Goal: Information Seeking & Learning: Learn about a topic

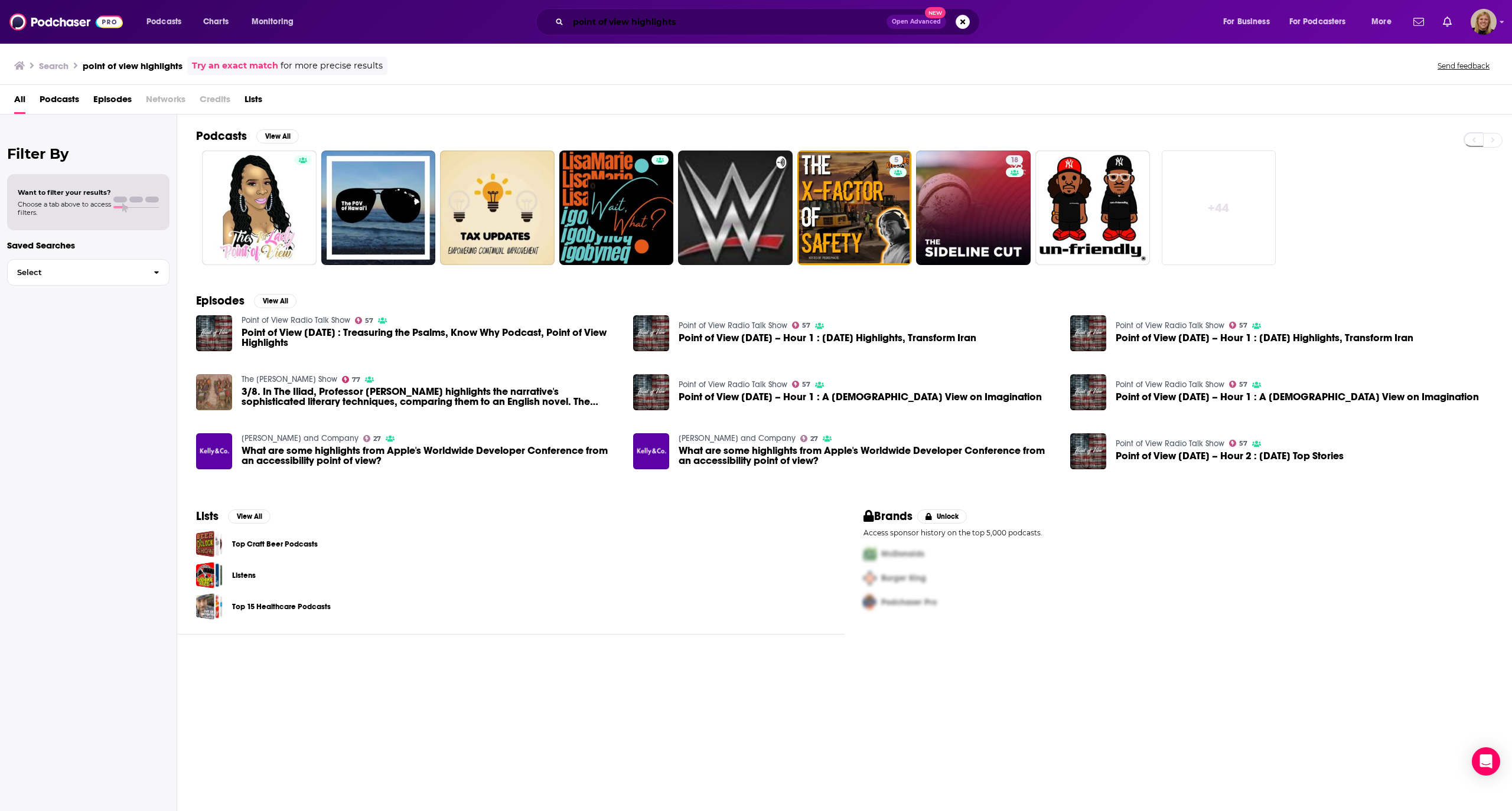
click at [624, 25] on input "point of view highlights" at bounding box center [727, 22] width 319 height 19
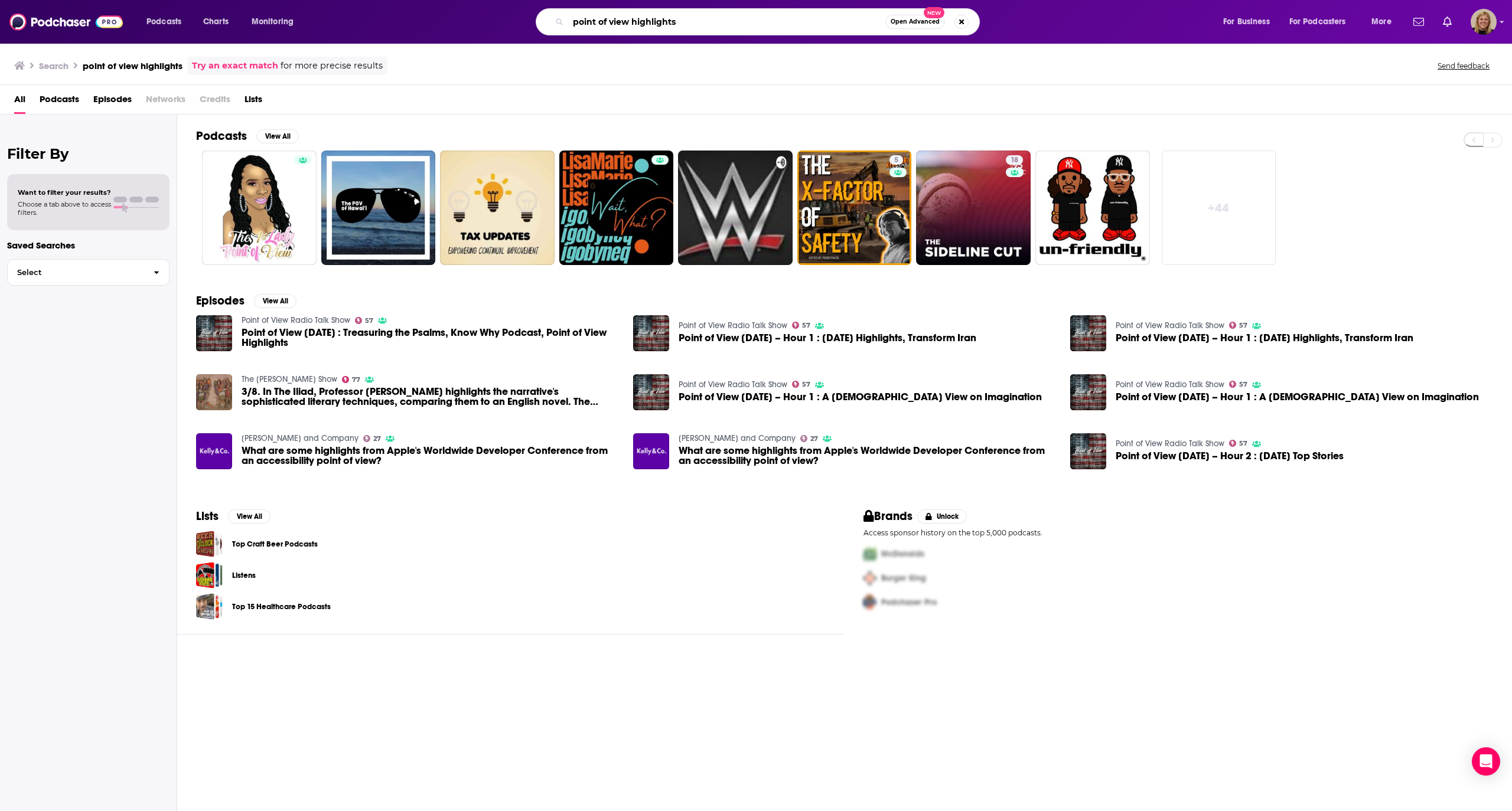
click at [624, 25] on input "point of view highlights" at bounding box center [726, 22] width 317 height 19
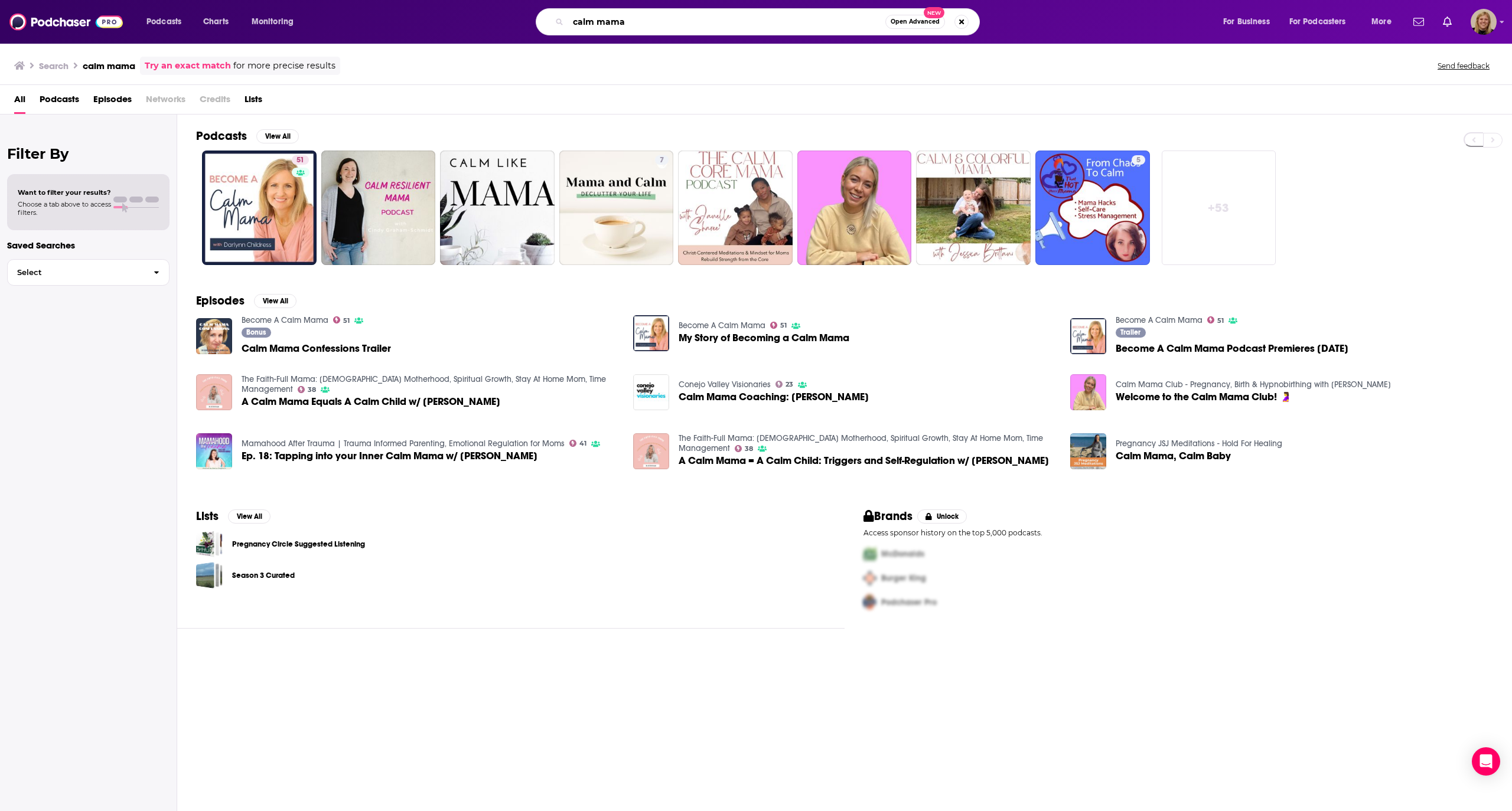
click at [678, 26] on input "calm mama" at bounding box center [726, 22] width 317 height 19
type input "she speaks stories"
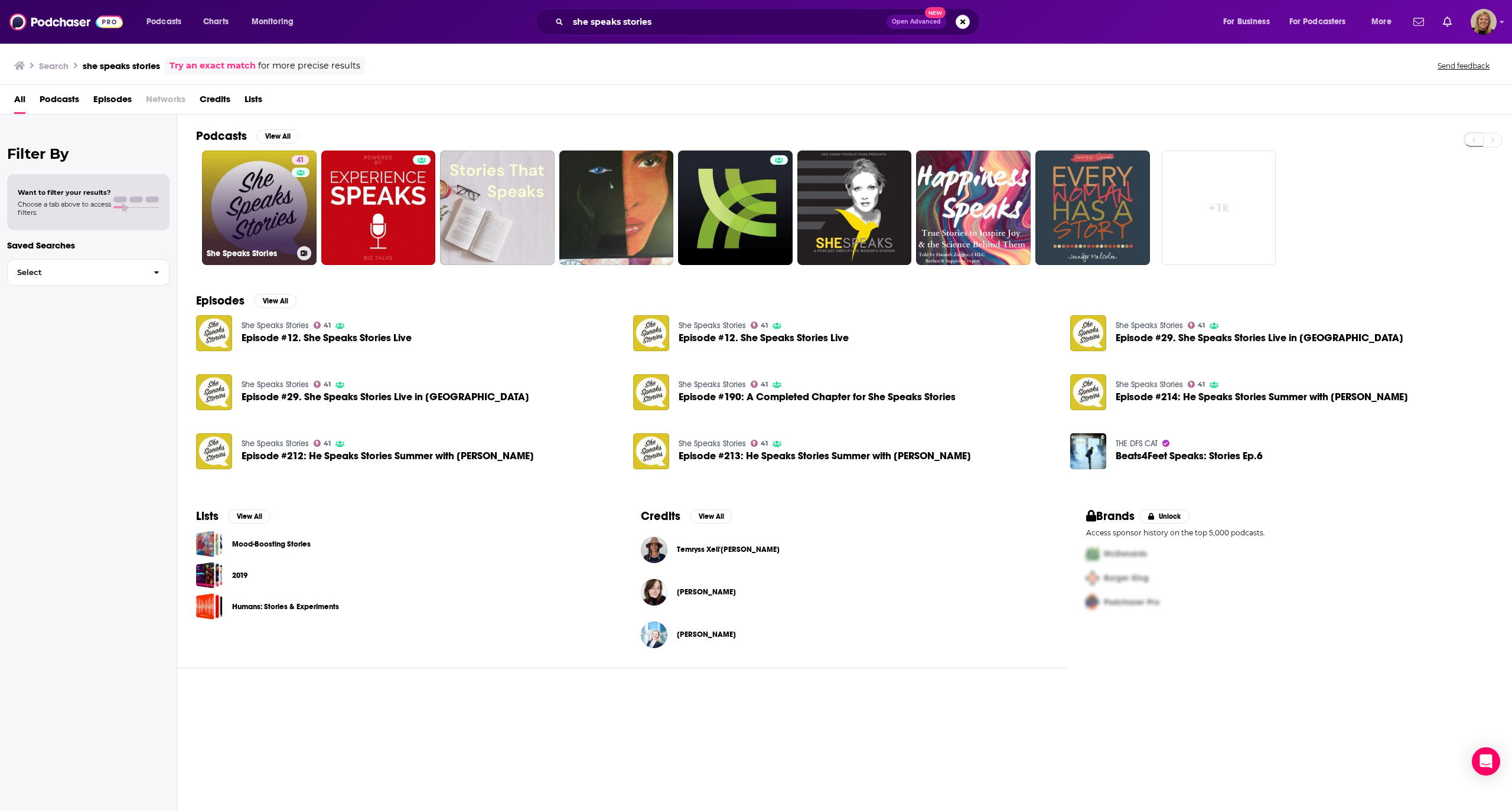
click at [266, 184] on link "41 She Speaks Stories" at bounding box center [260, 208] width 115 height 115
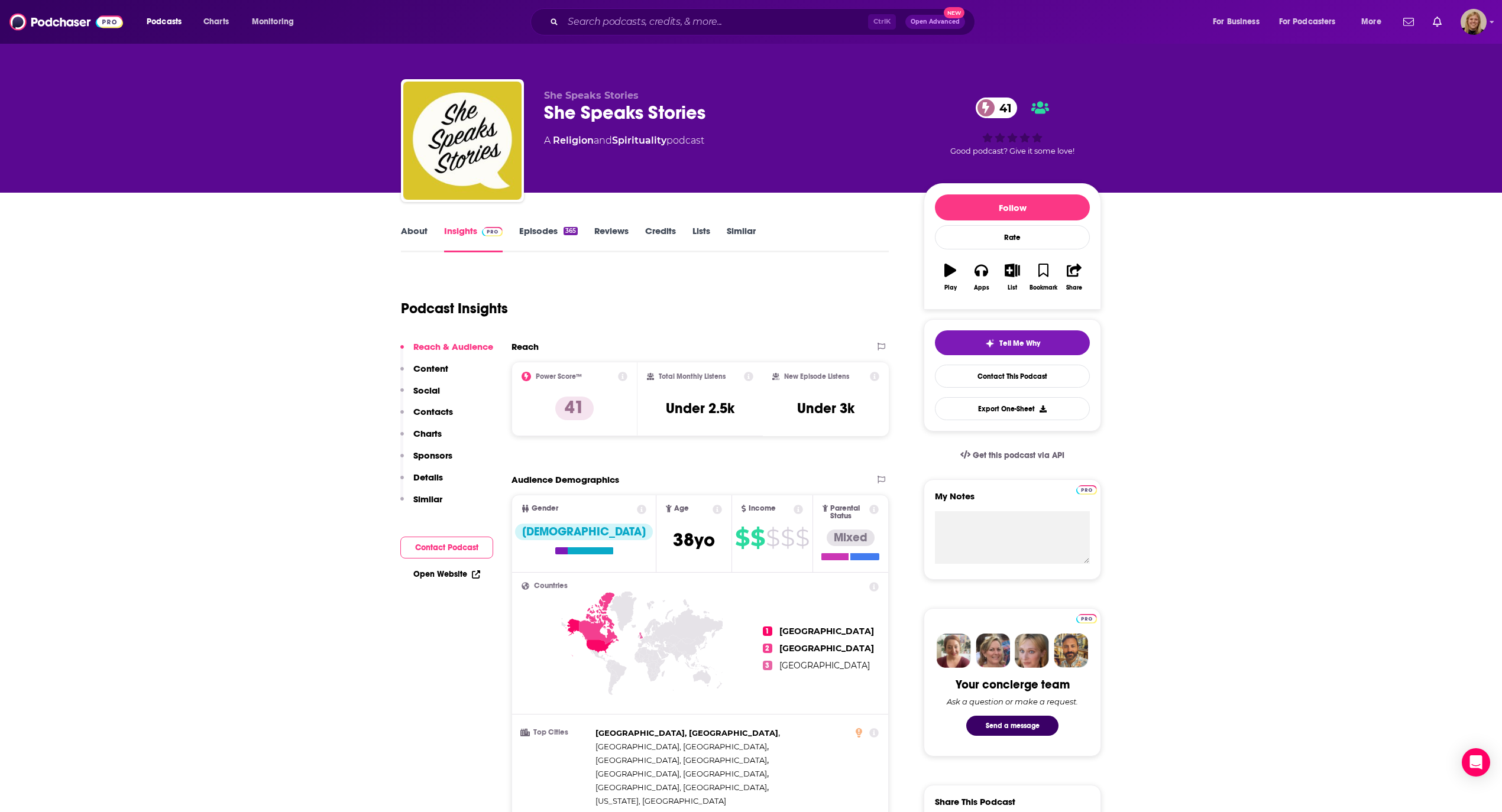
click at [412, 233] on link "About" at bounding box center [414, 238] width 27 height 27
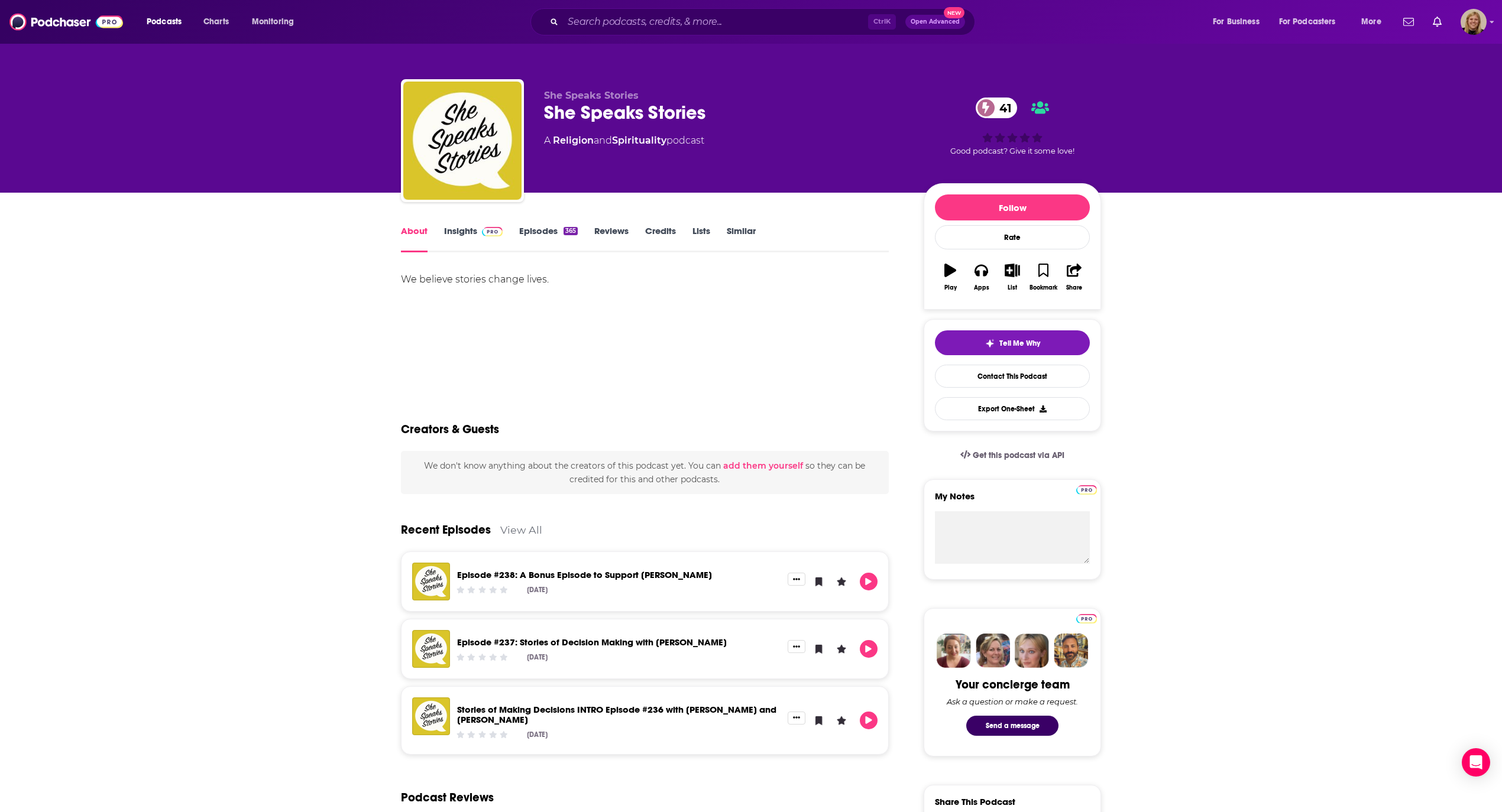
click at [415, 232] on link "About" at bounding box center [414, 238] width 27 height 27
click at [464, 232] on link "Insights" at bounding box center [473, 238] width 58 height 27
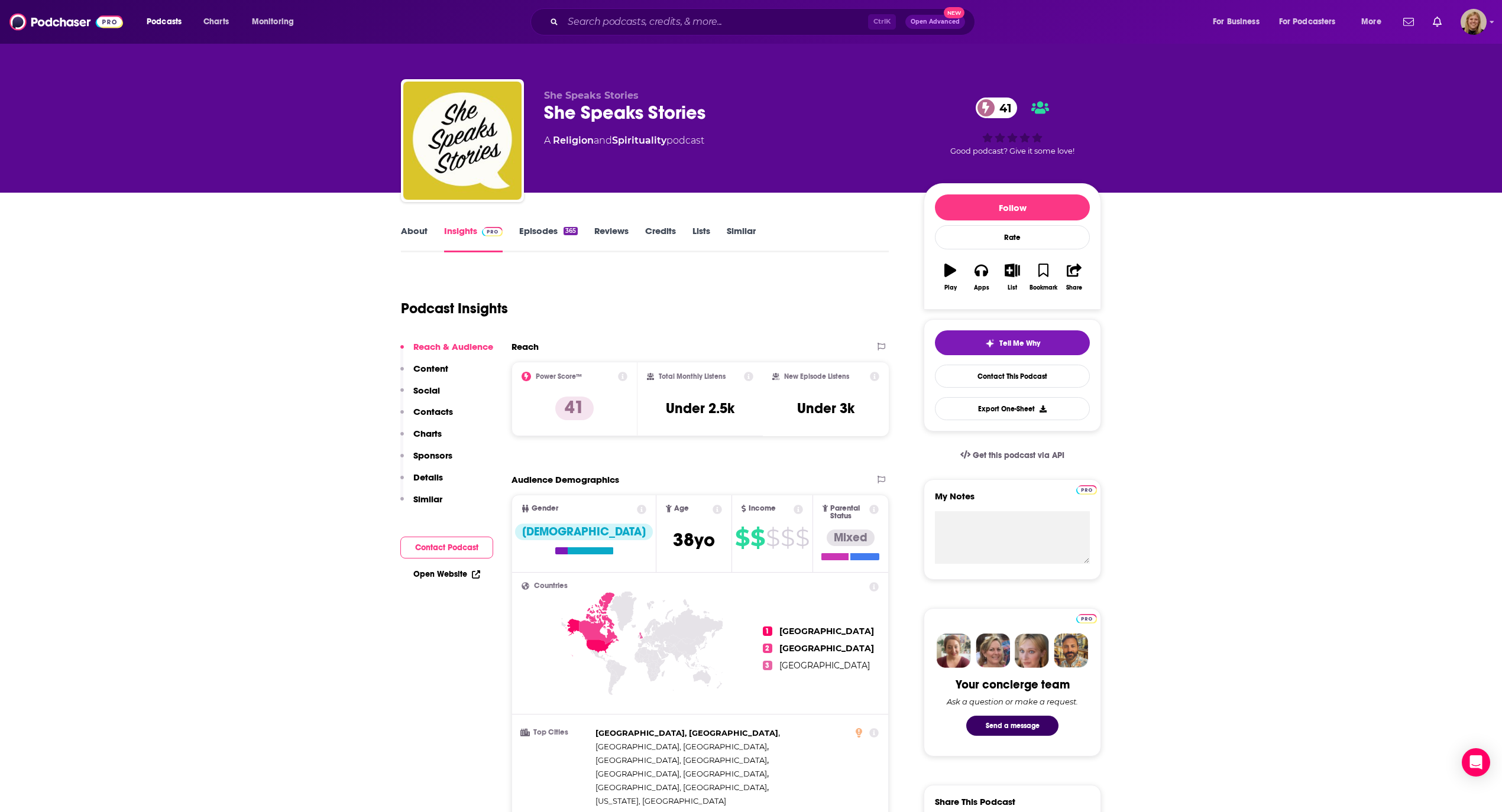
click at [434, 573] on link "Open Website" at bounding box center [446, 575] width 67 height 10
click at [698, 29] on input "Search podcasts, credits, & more..." at bounding box center [715, 22] width 305 height 19
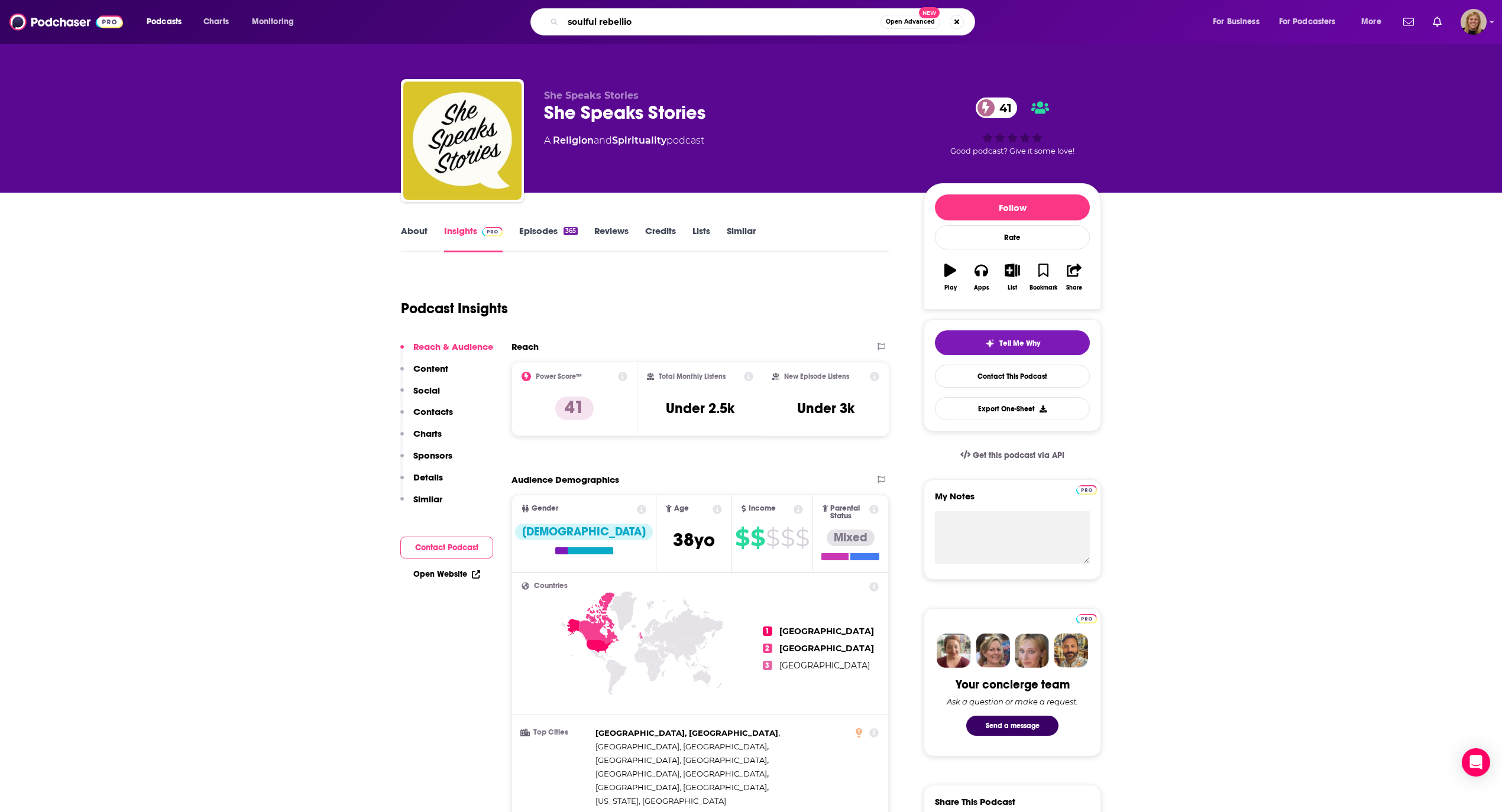
type input "soulful rebellion"
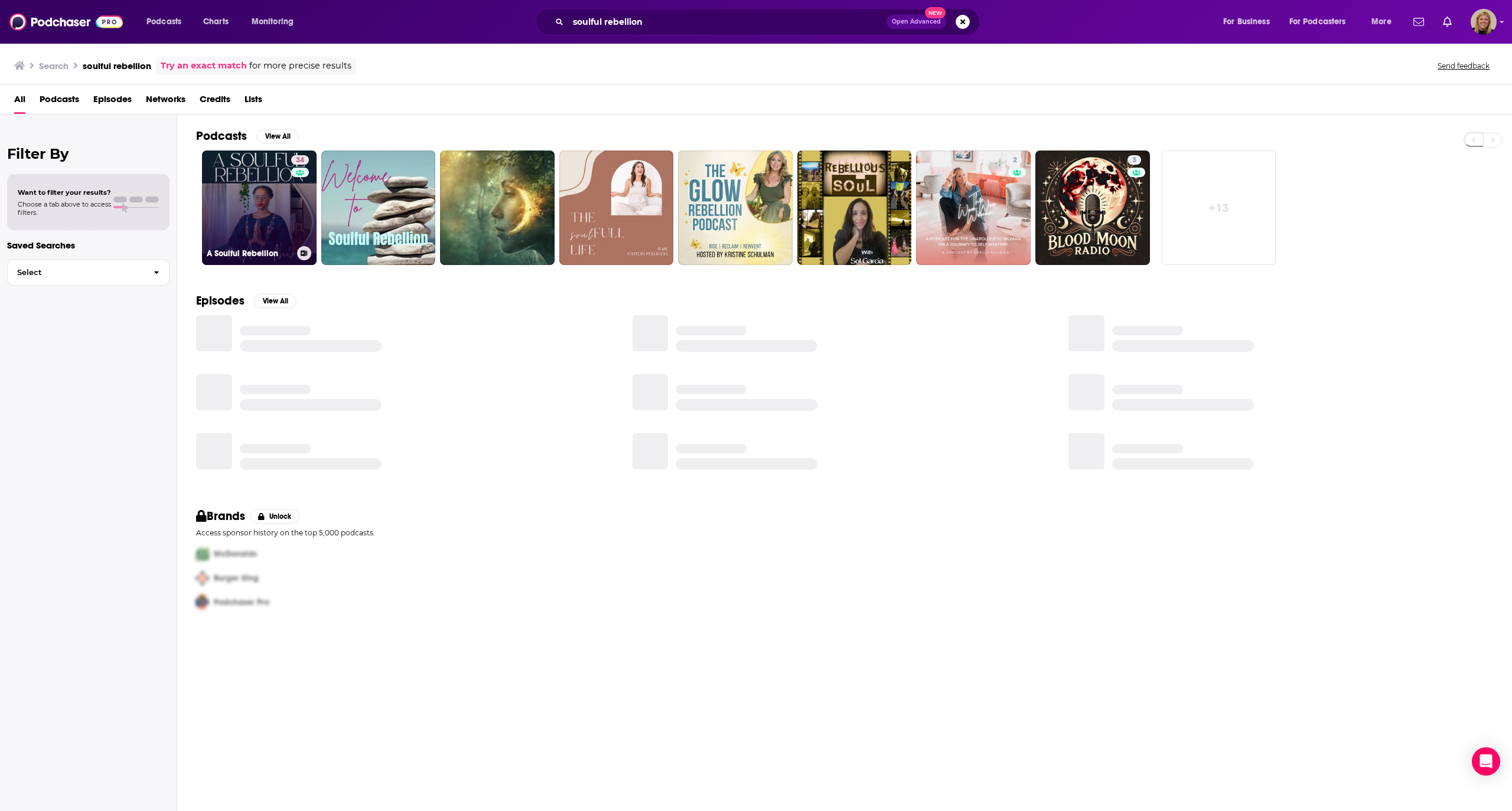
click at [261, 204] on link "34 A Soulful Rebellion" at bounding box center [260, 208] width 115 height 115
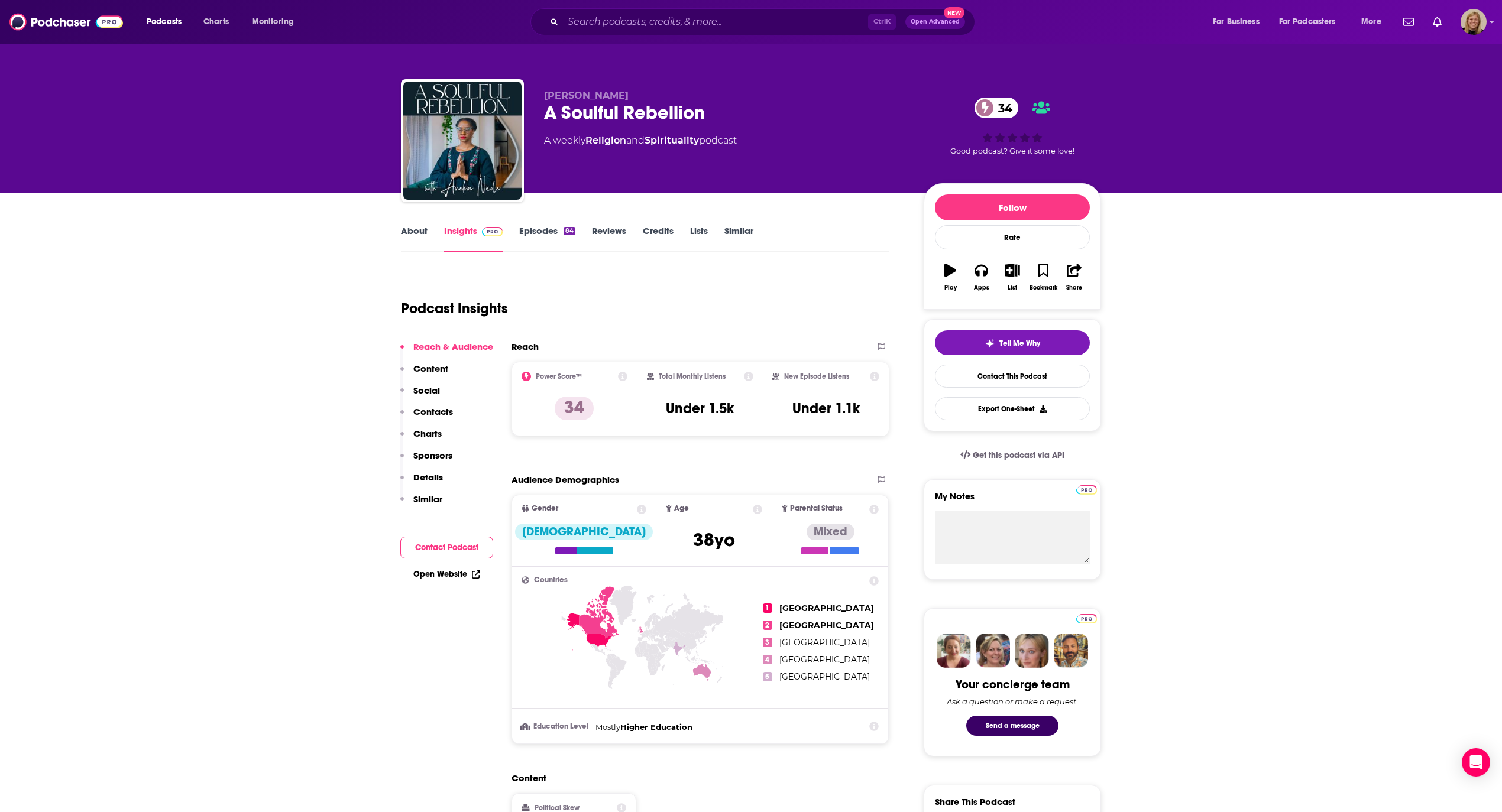
click at [426, 232] on link "About" at bounding box center [414, 238] width 27 height 27
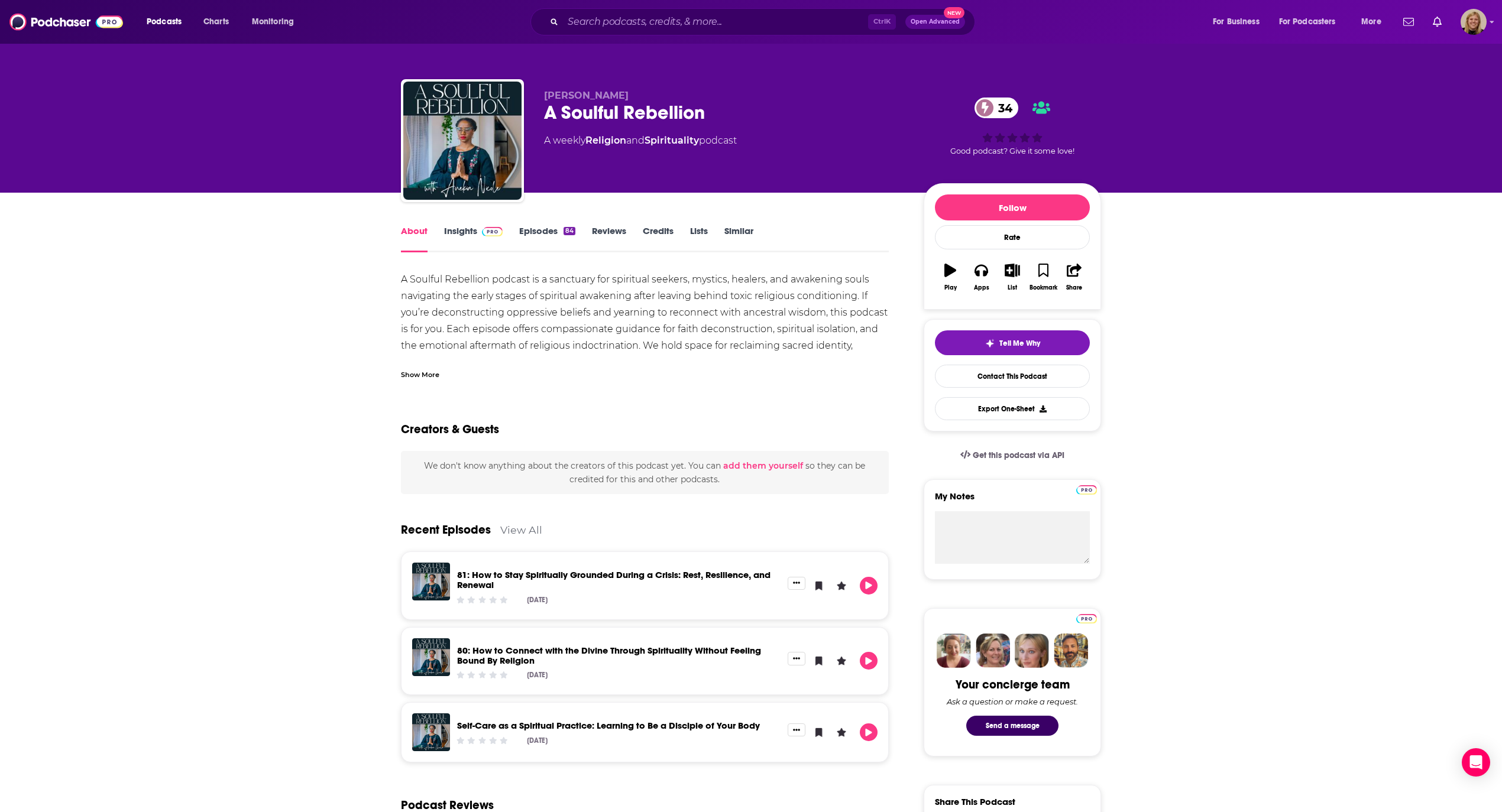
click at [719, 10] on div "Ctrl K Open Advanced New" at bounding box center [752, 22] width 444 height 27
click at [729, 24] on input "Search podcasts, credits, & more..." at bounding box center [715, 22] width 305 height 19
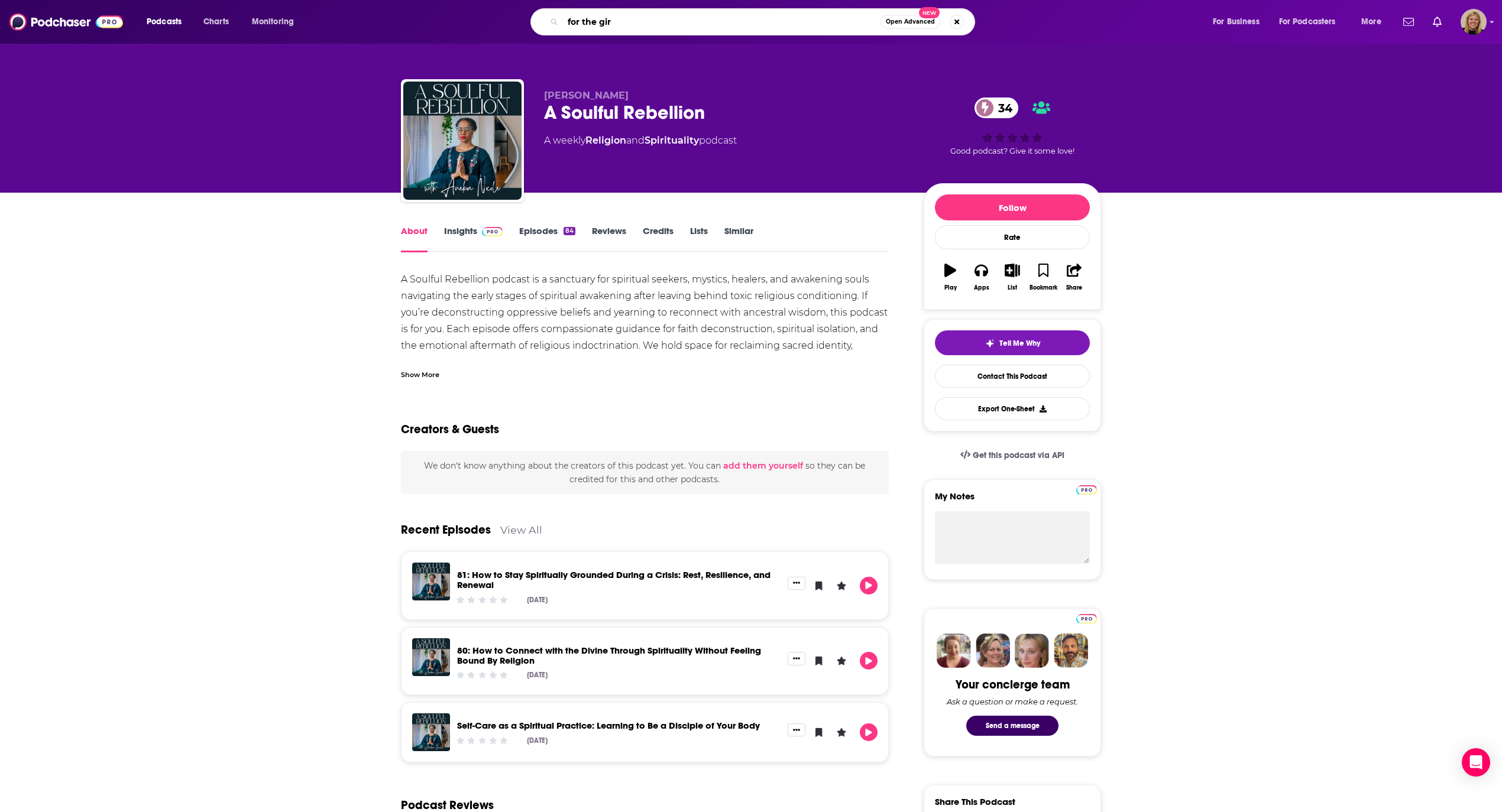
type input "for the girl"
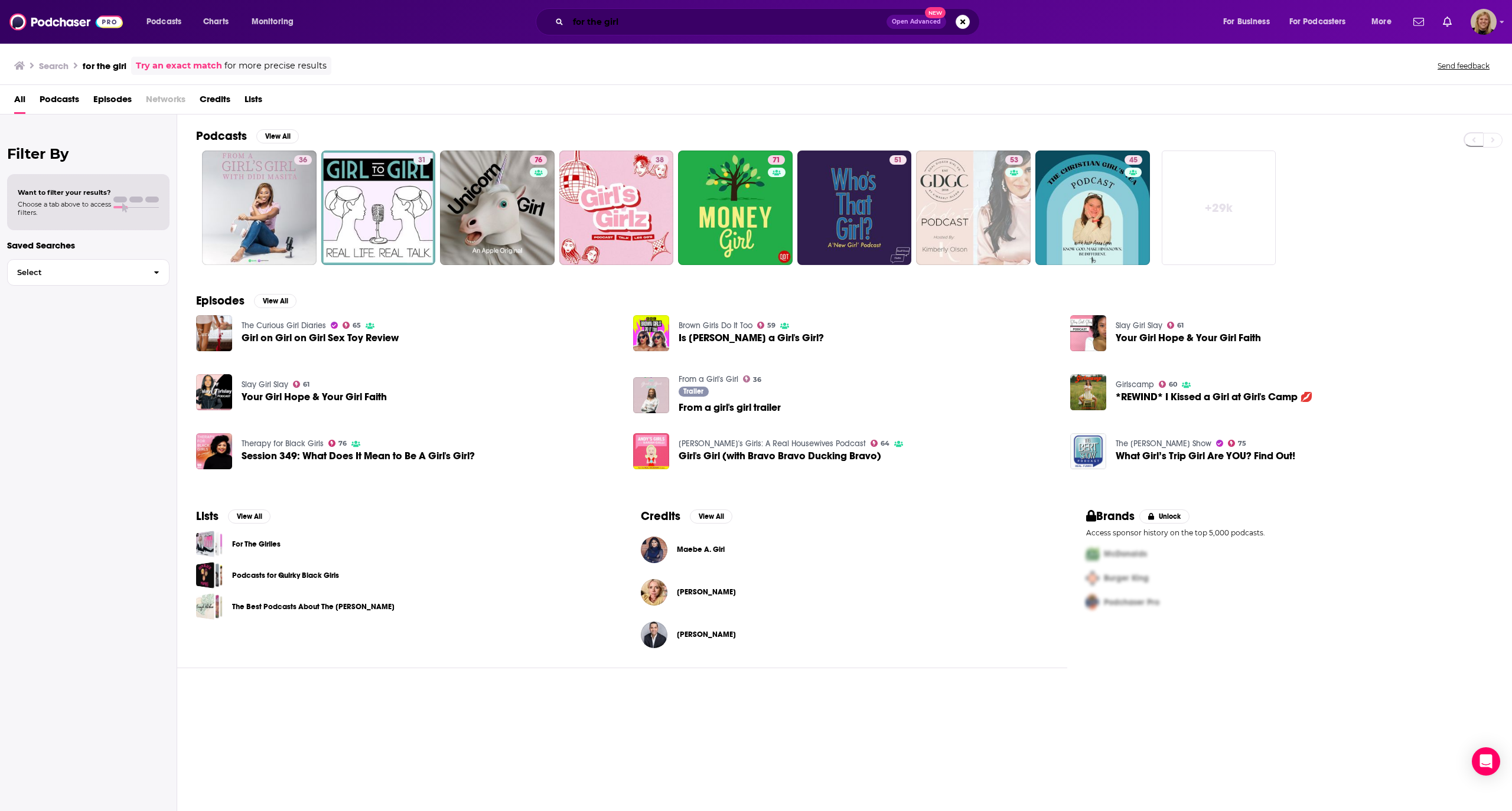
click at [670, 21] on input "for the girl" at bounding box center [727, 22] width 319 height 19
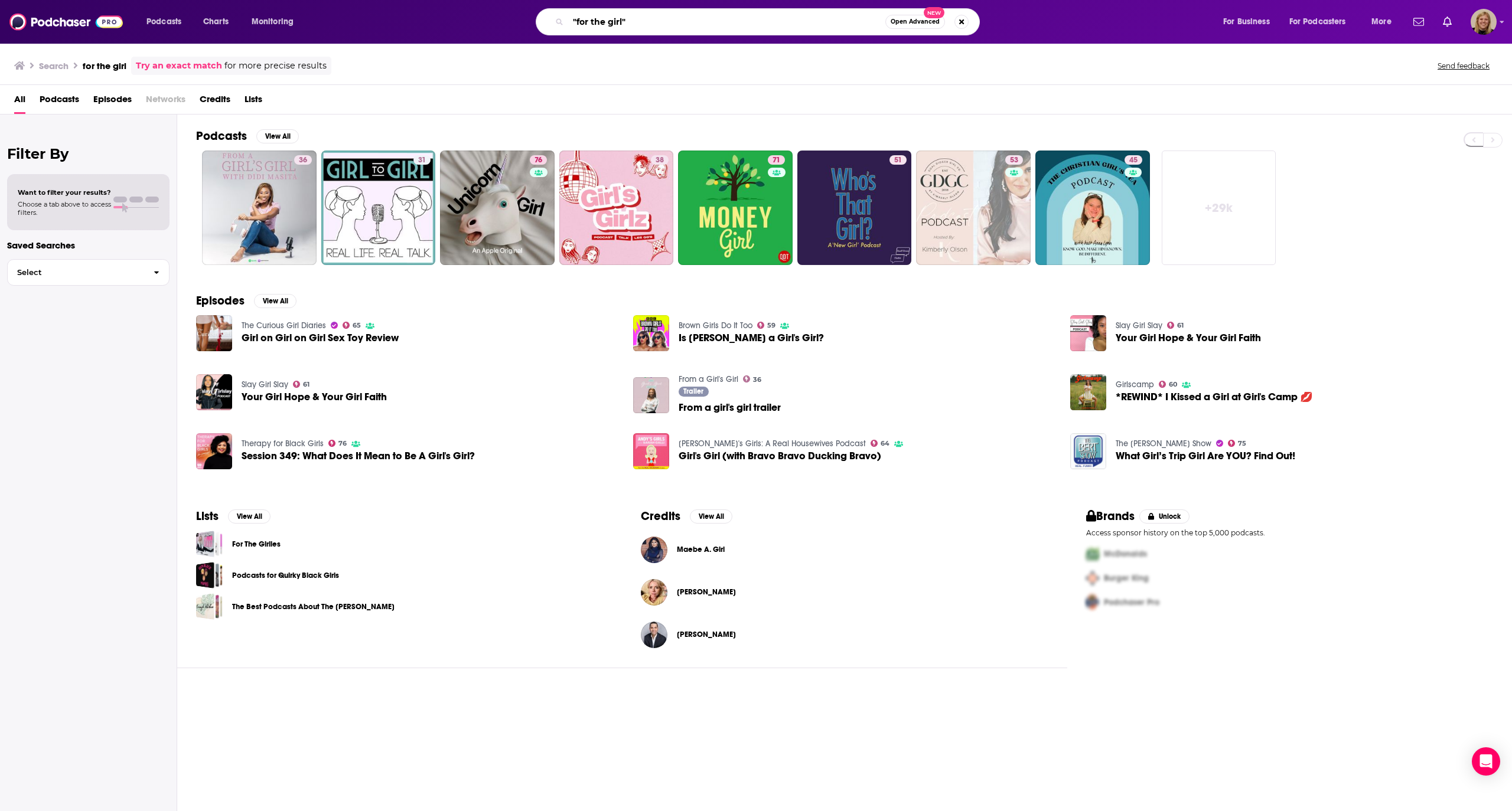
type input ""for the girl""
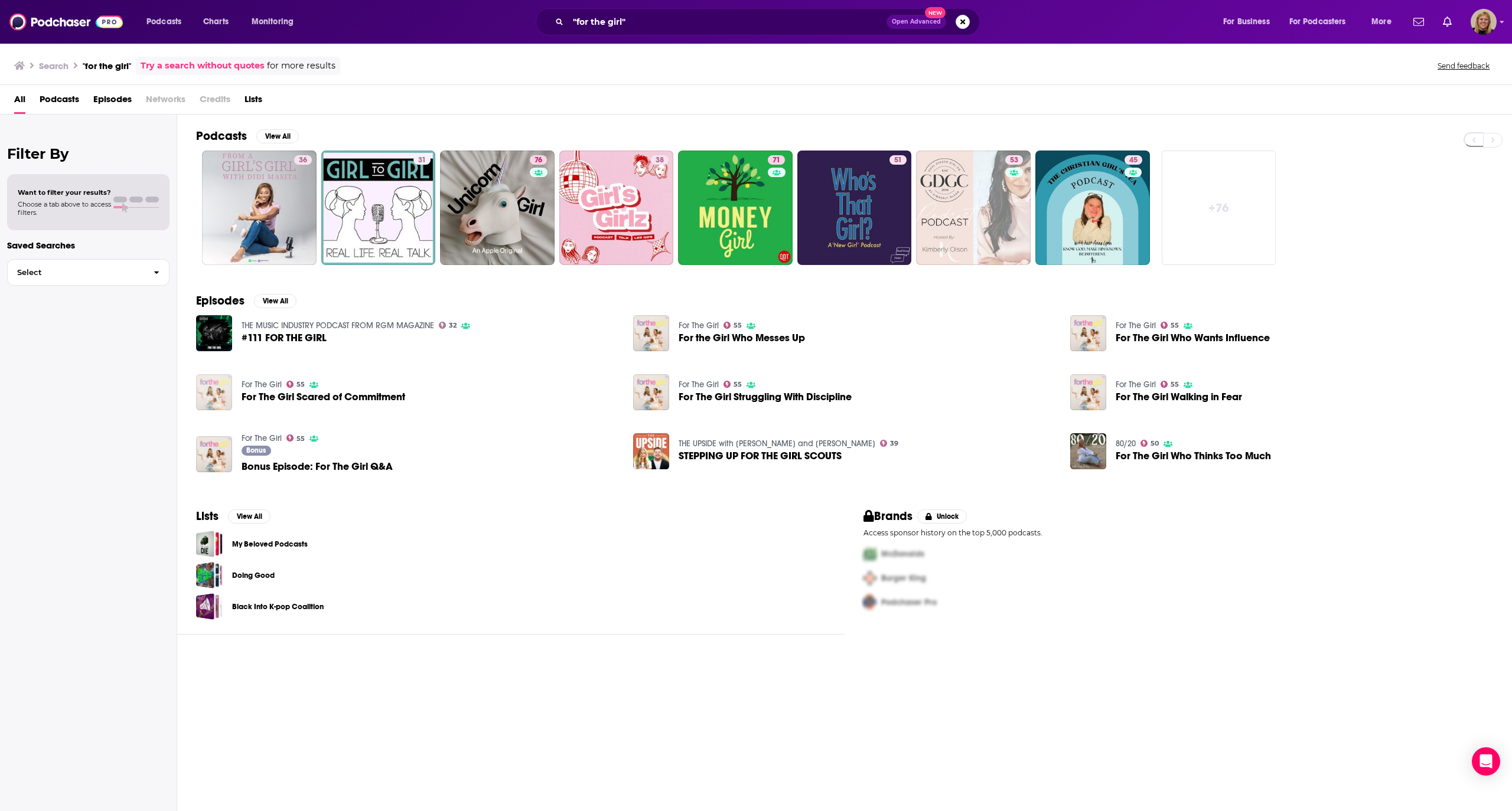
click at [214, 396] on img "For The Girl Scared of Commitment" at bounding box center [214, 392] width 36 height 36
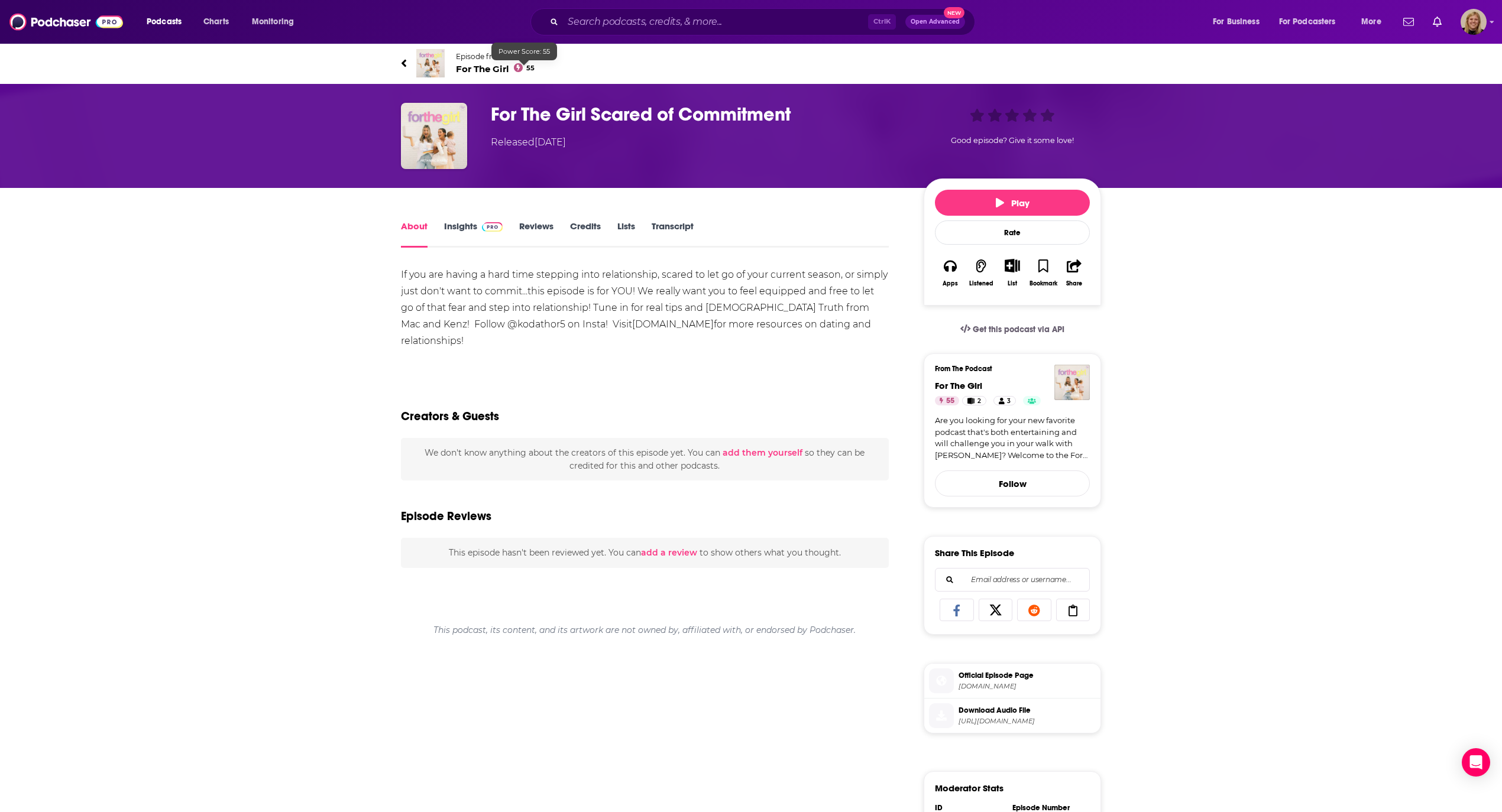
click at [530, 65] on span "55" at bounding box center [531, 68] width 9 height 5
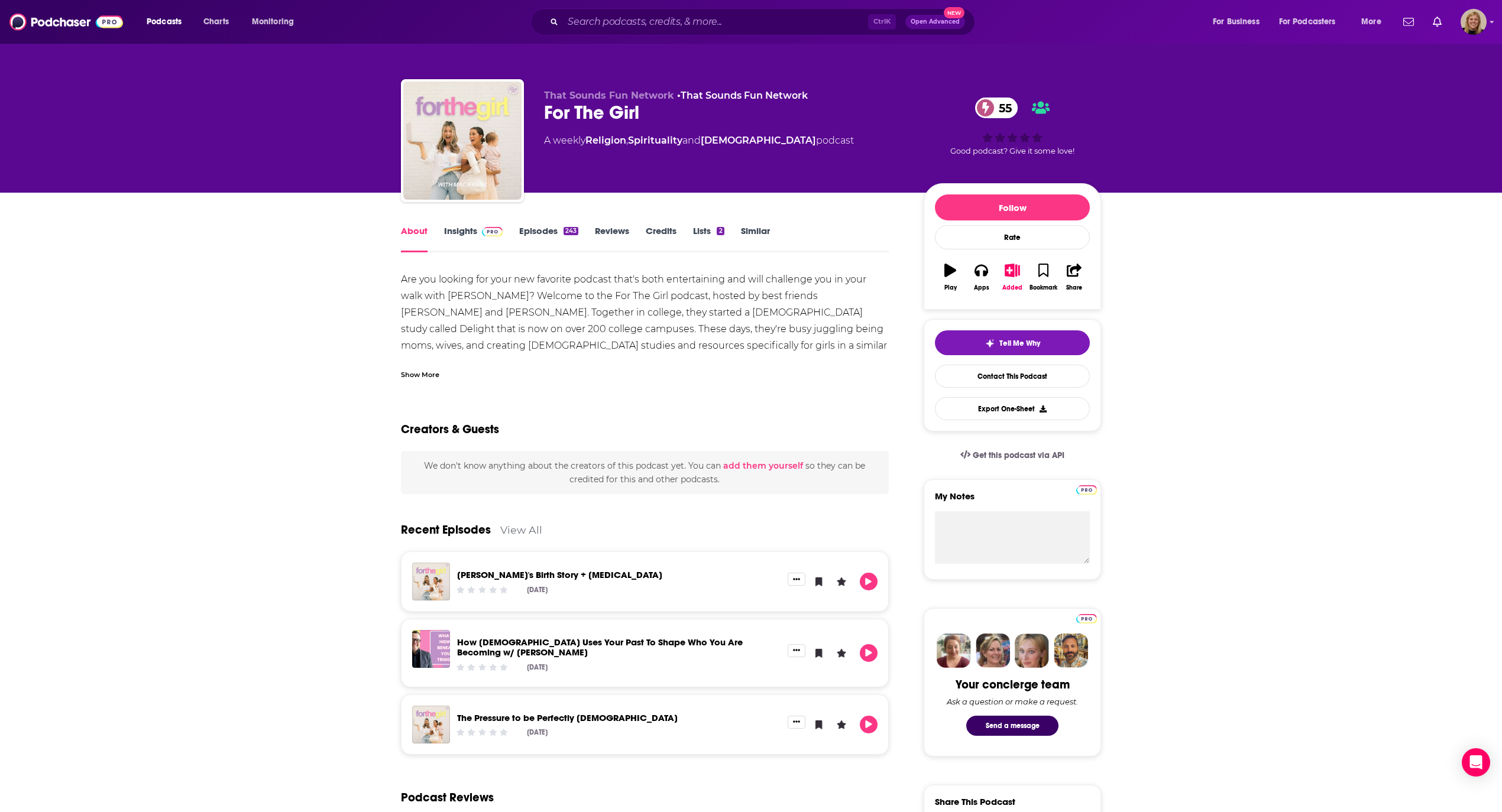
click at [459, 226] on link "Insights" at bounding box center [473, 238] width 58 height 27
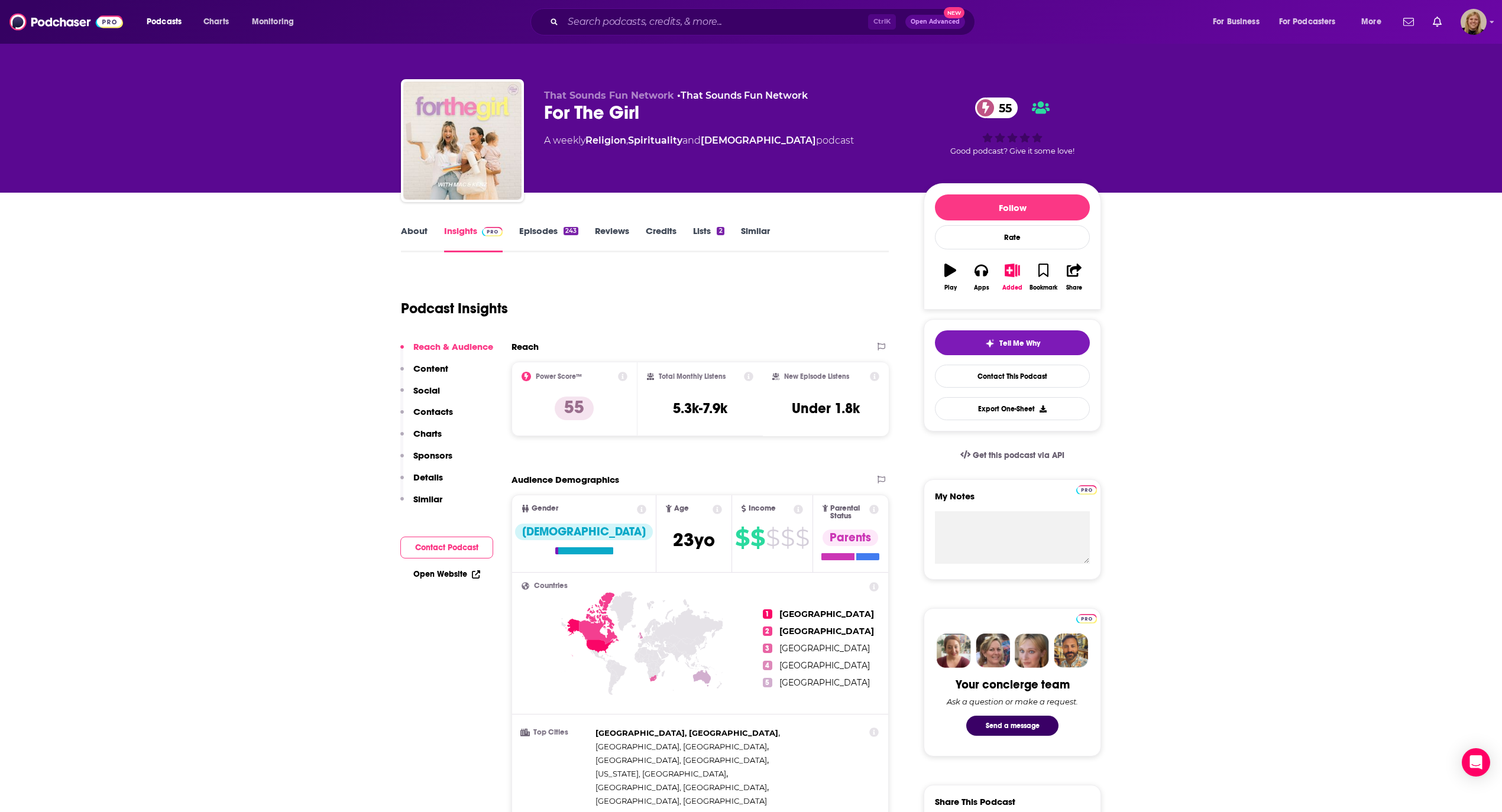
click at [457, 548] on button "Contact Podcast" at bounding box center [446, 548] width 93 height 22
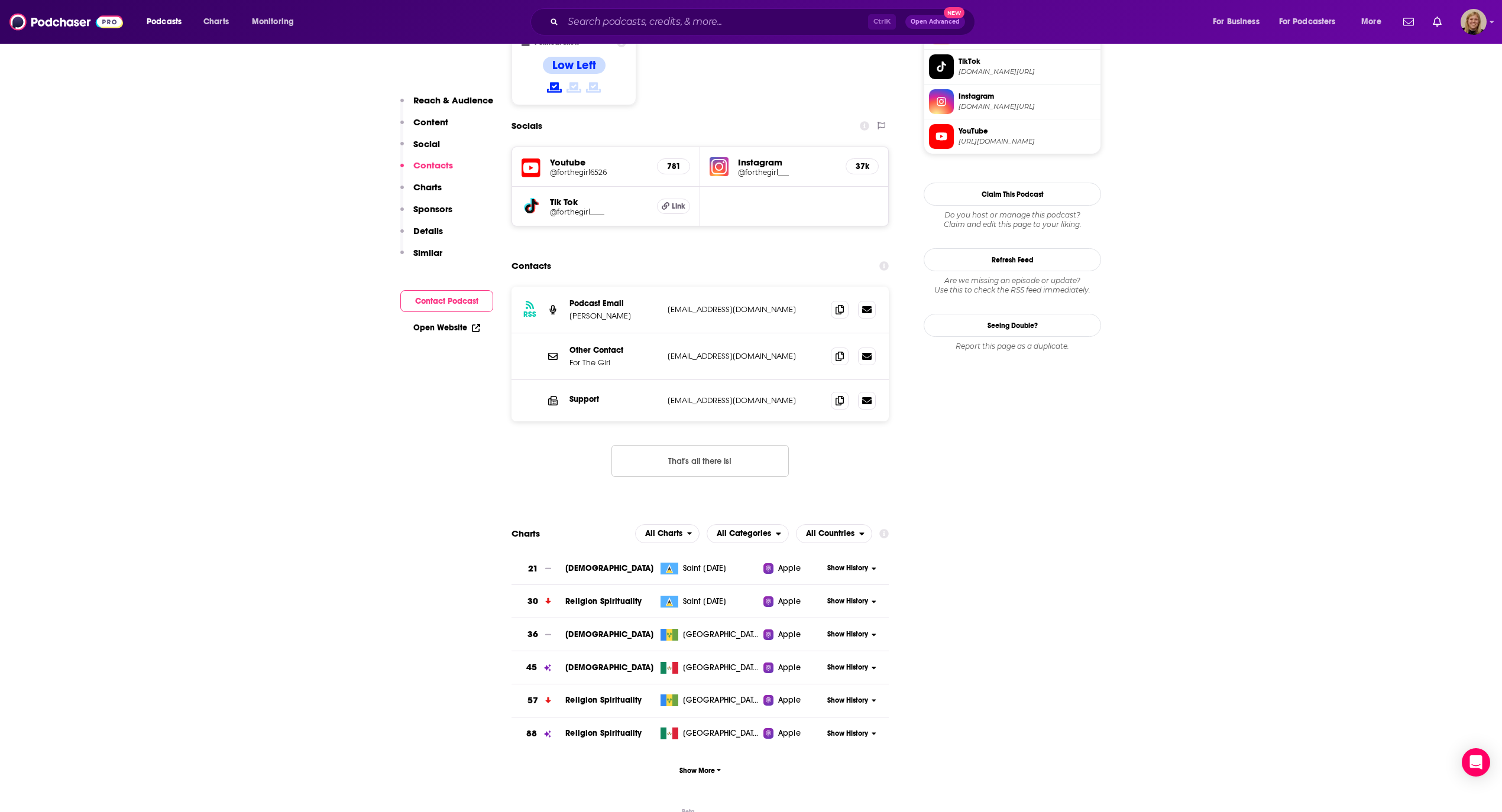
scroll to position [1027, 0]
click at [840, 349] on icon at bounding box center [840, 353] width 9 height 10
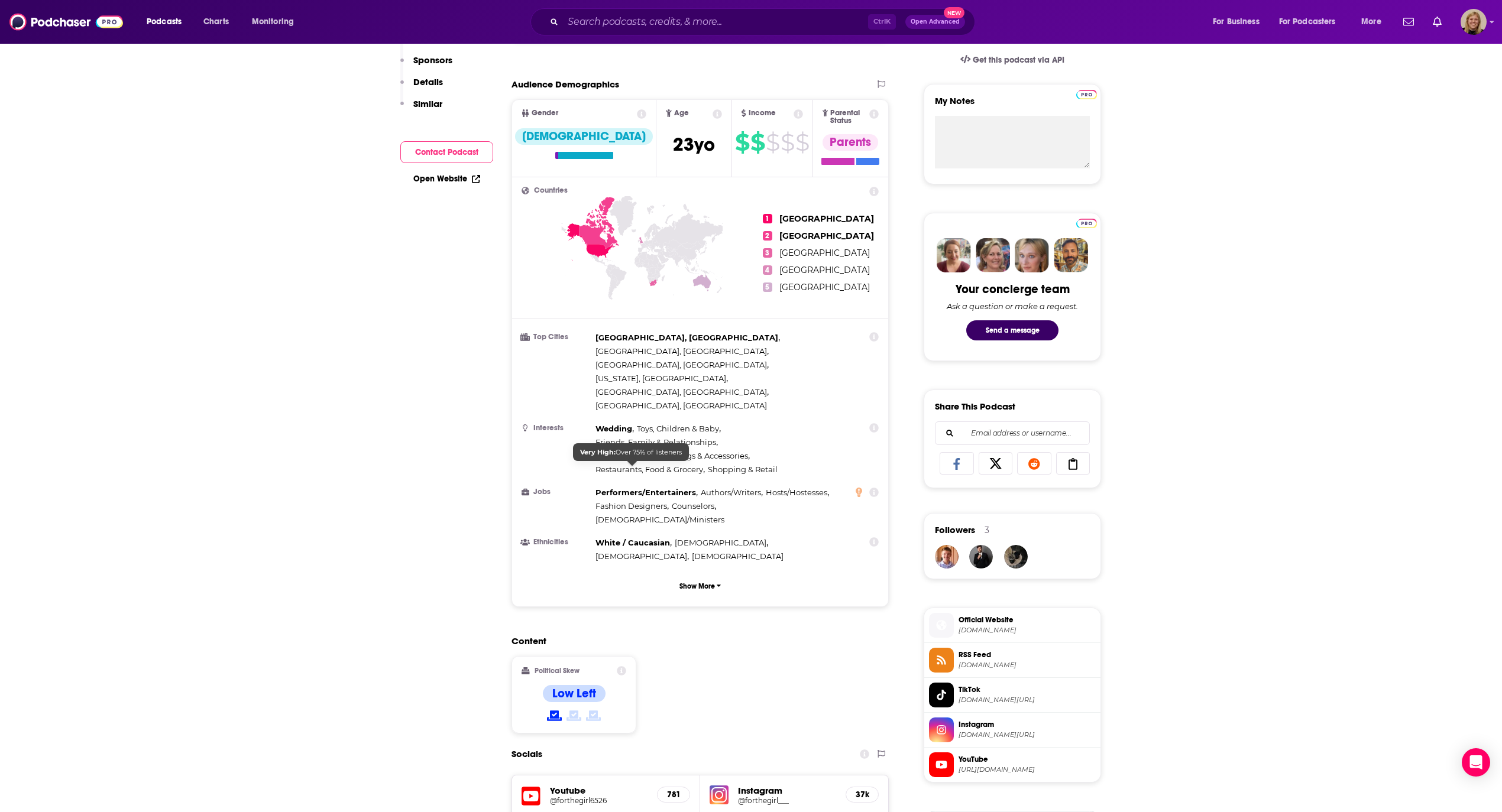
scroll to position [0, 0]
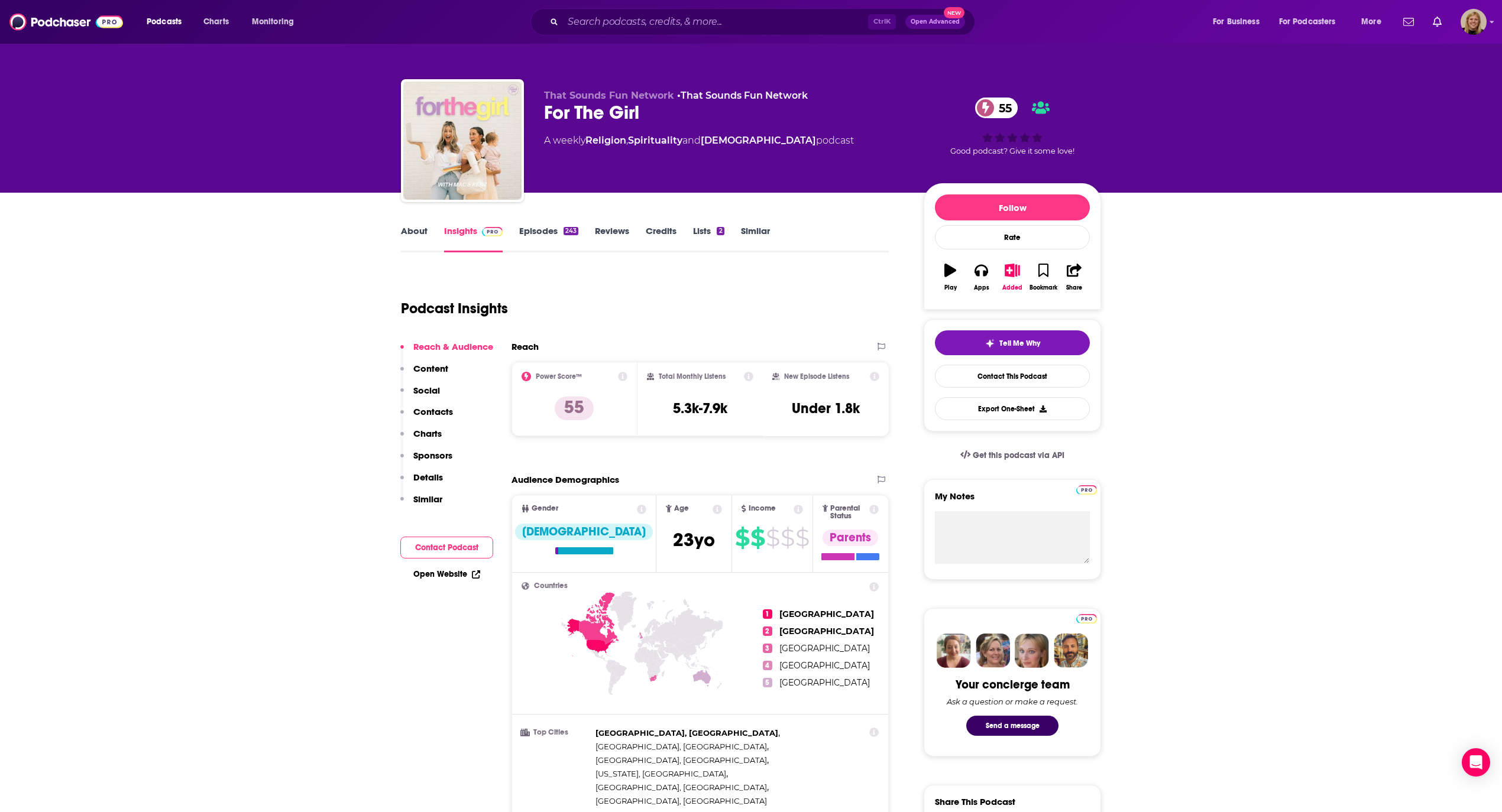
click at [421, 228] on link "About" at bounding box center [414, 238] width 27 height 27
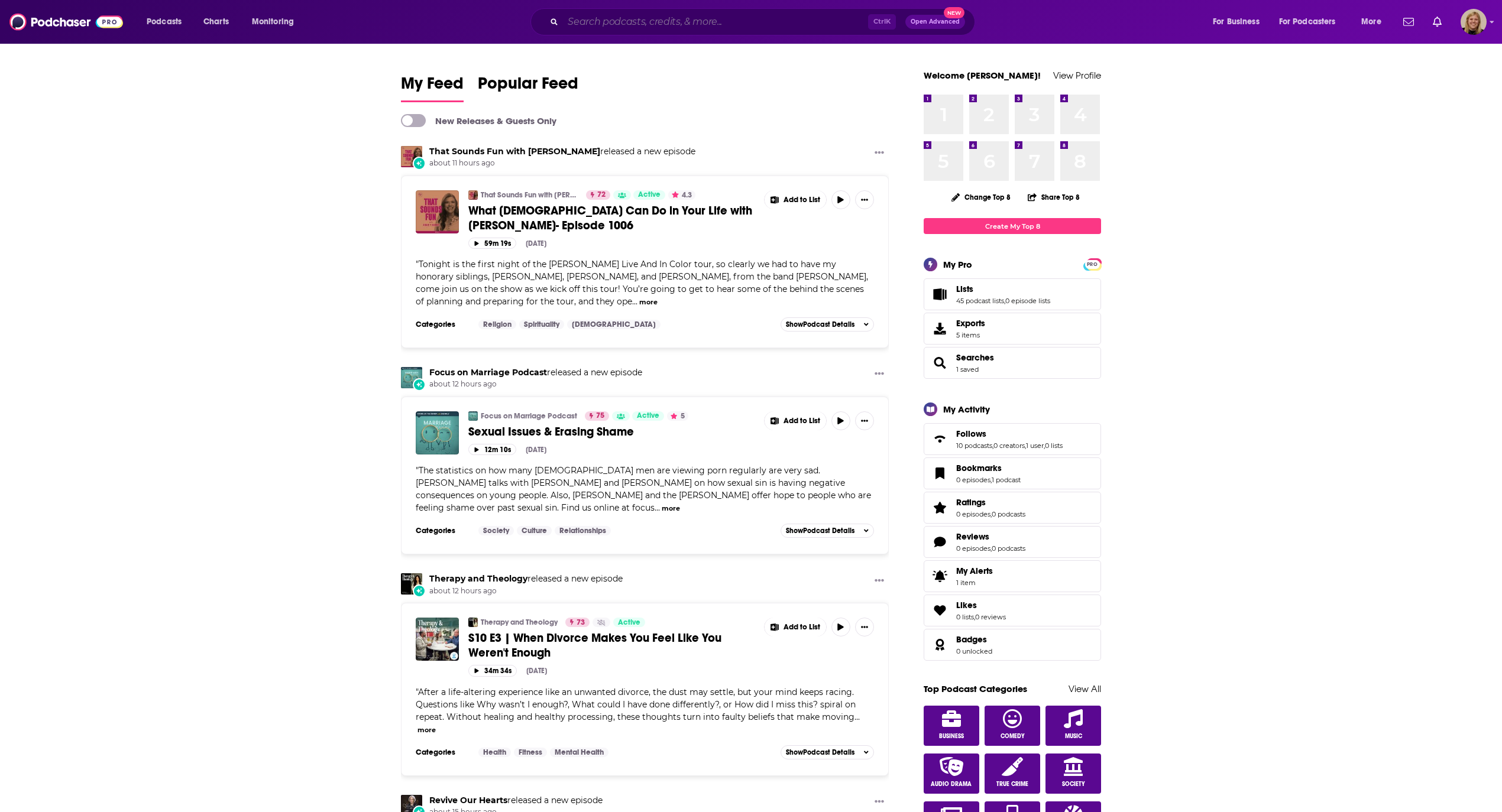
click at [634, 20] on input "Search podcasts, credits, & more..." at bounding box center [715, 22] width 305 height 19
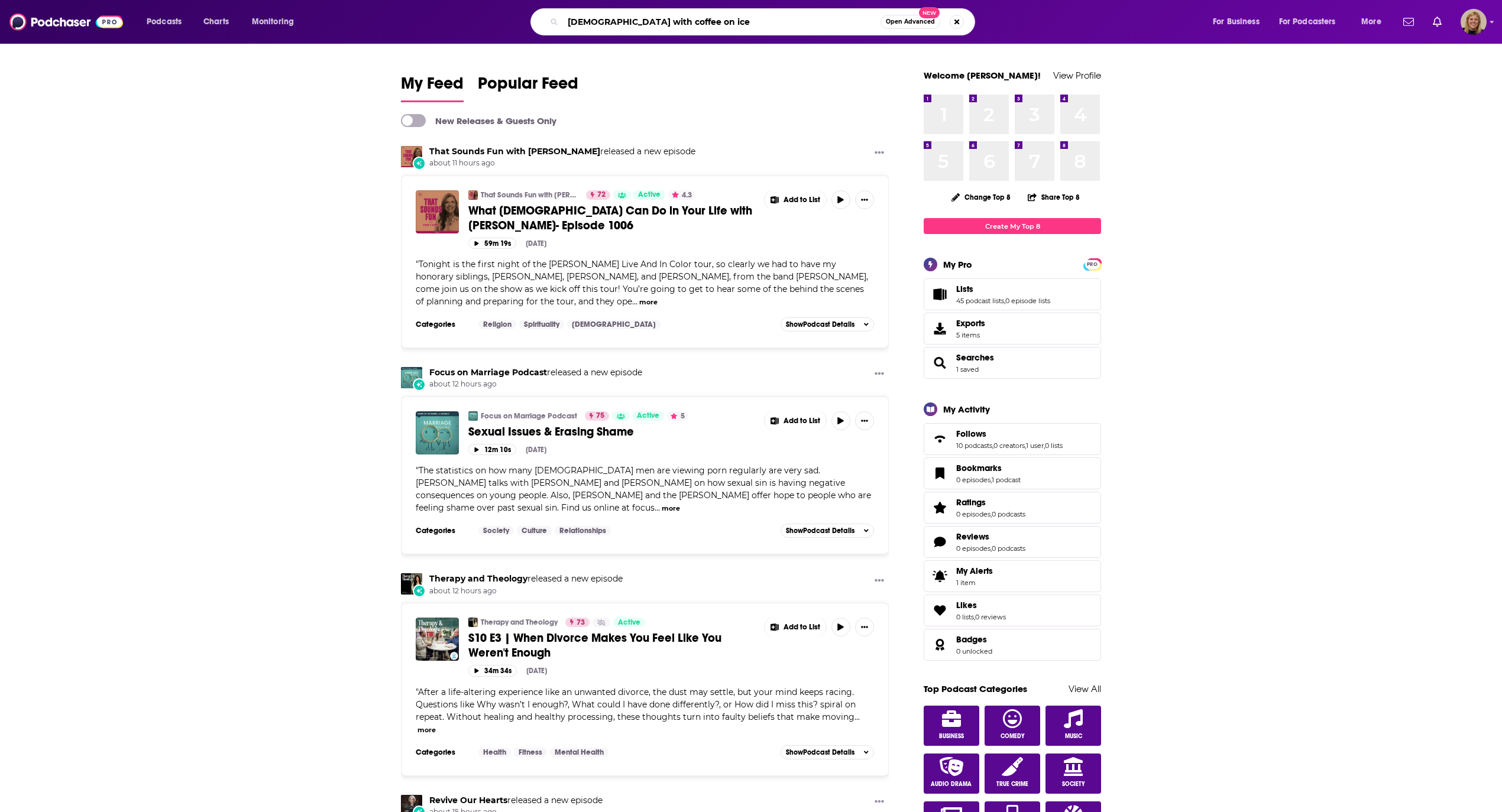
type input "christ with coffee on ice"
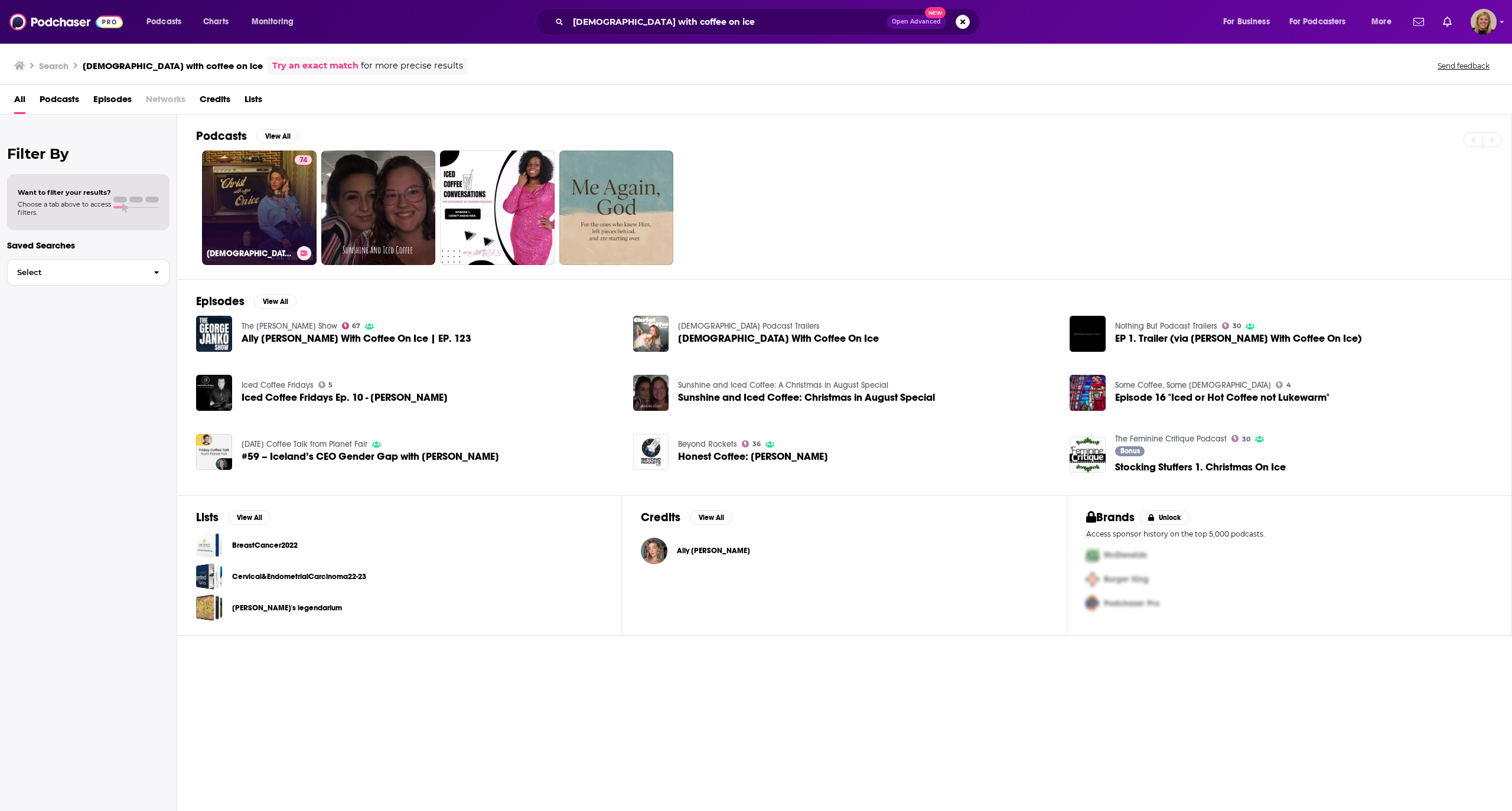
click at [247, 193] on link "74 Christ With Coffee On Ice" at bounding box center [260, 208] width 115 height 115
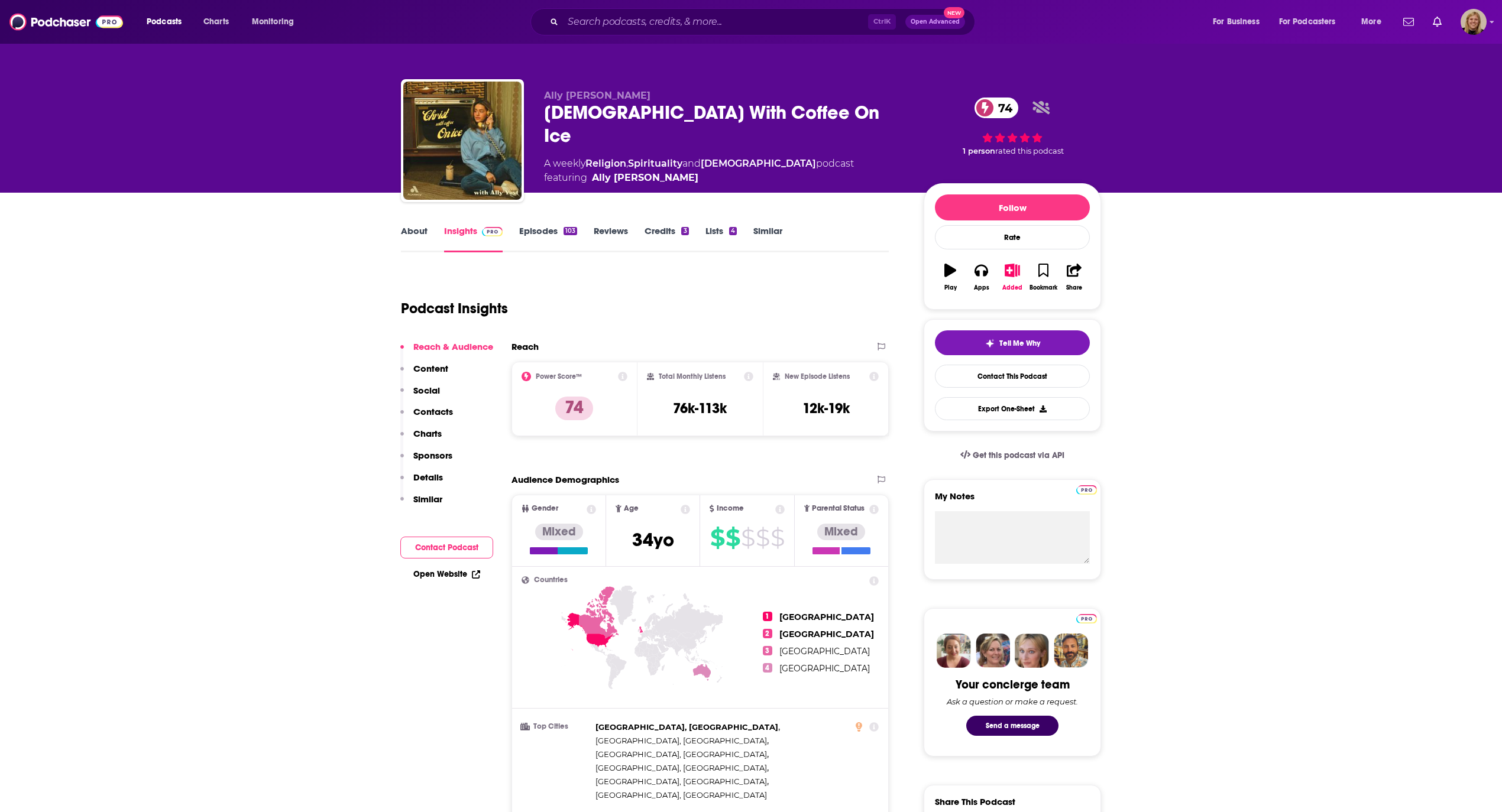
click at [451, 549] on button "Contact Podcast" at bounding box center [446, 548] width 93 height 22
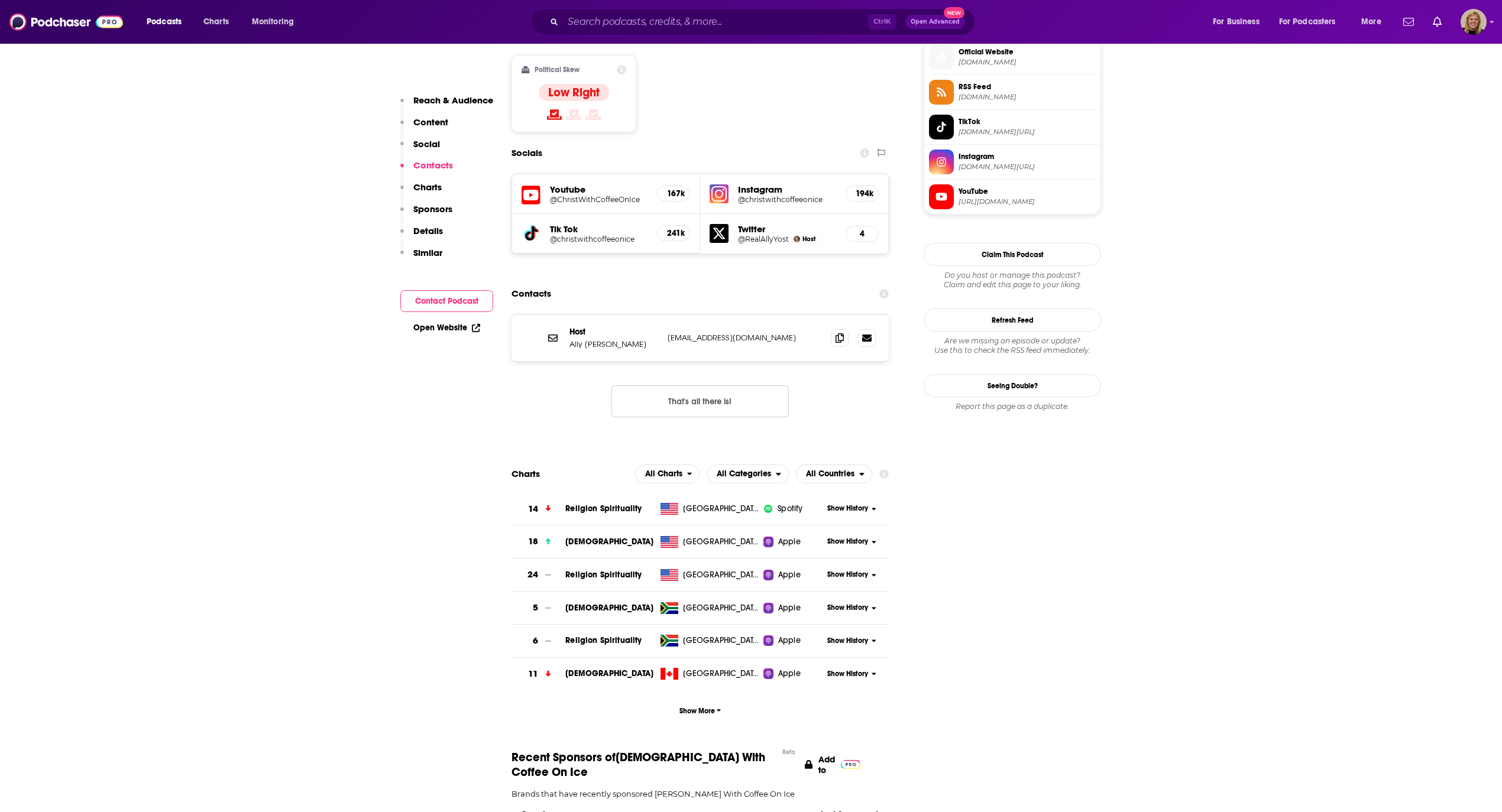
scroll to position [1014, 0]
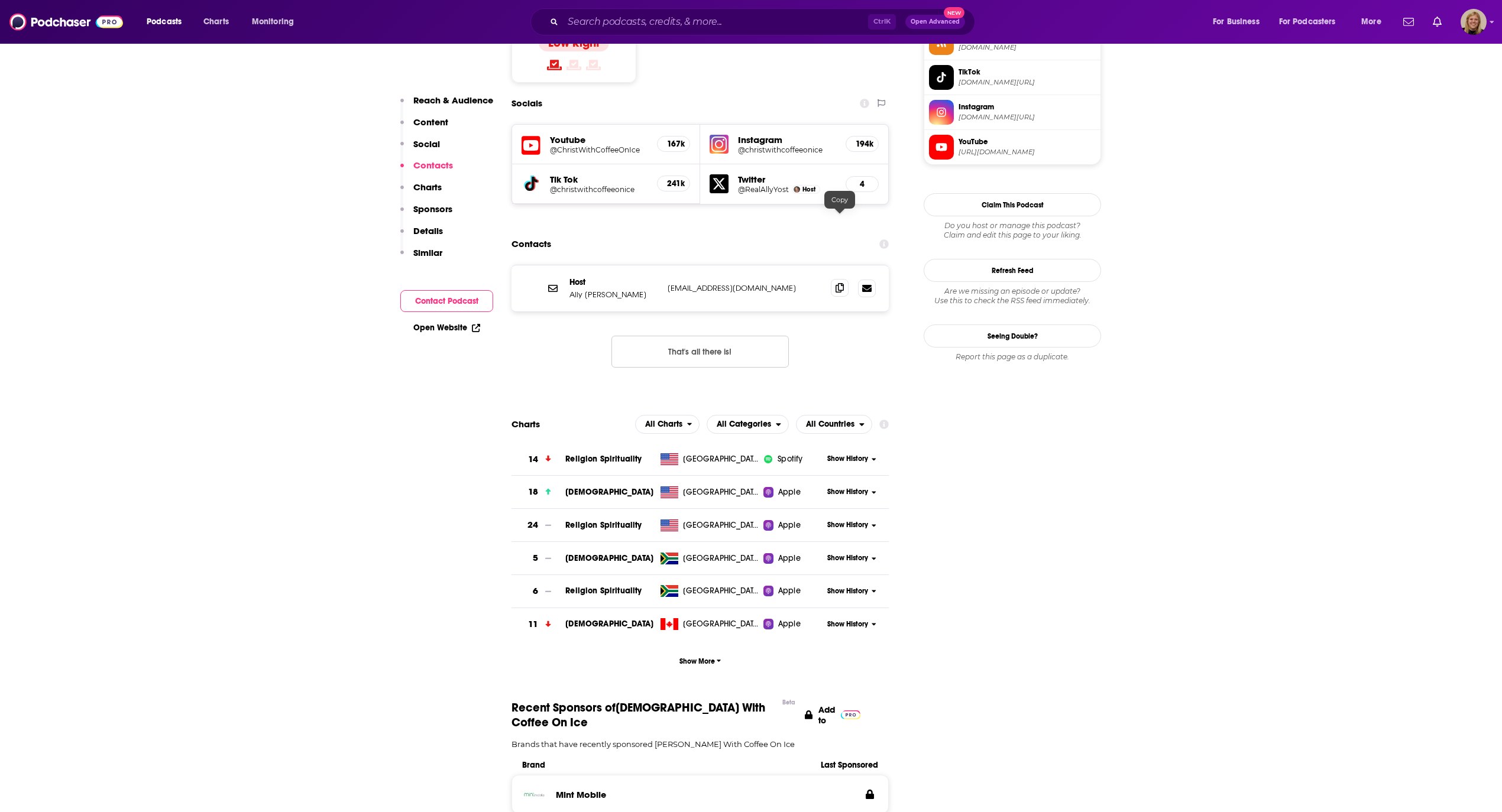
click at [842, 283] on icon at bounding box center [840, 288] width 9 height 10
